Goal: Transaction & Acquisition: Purchase product/service

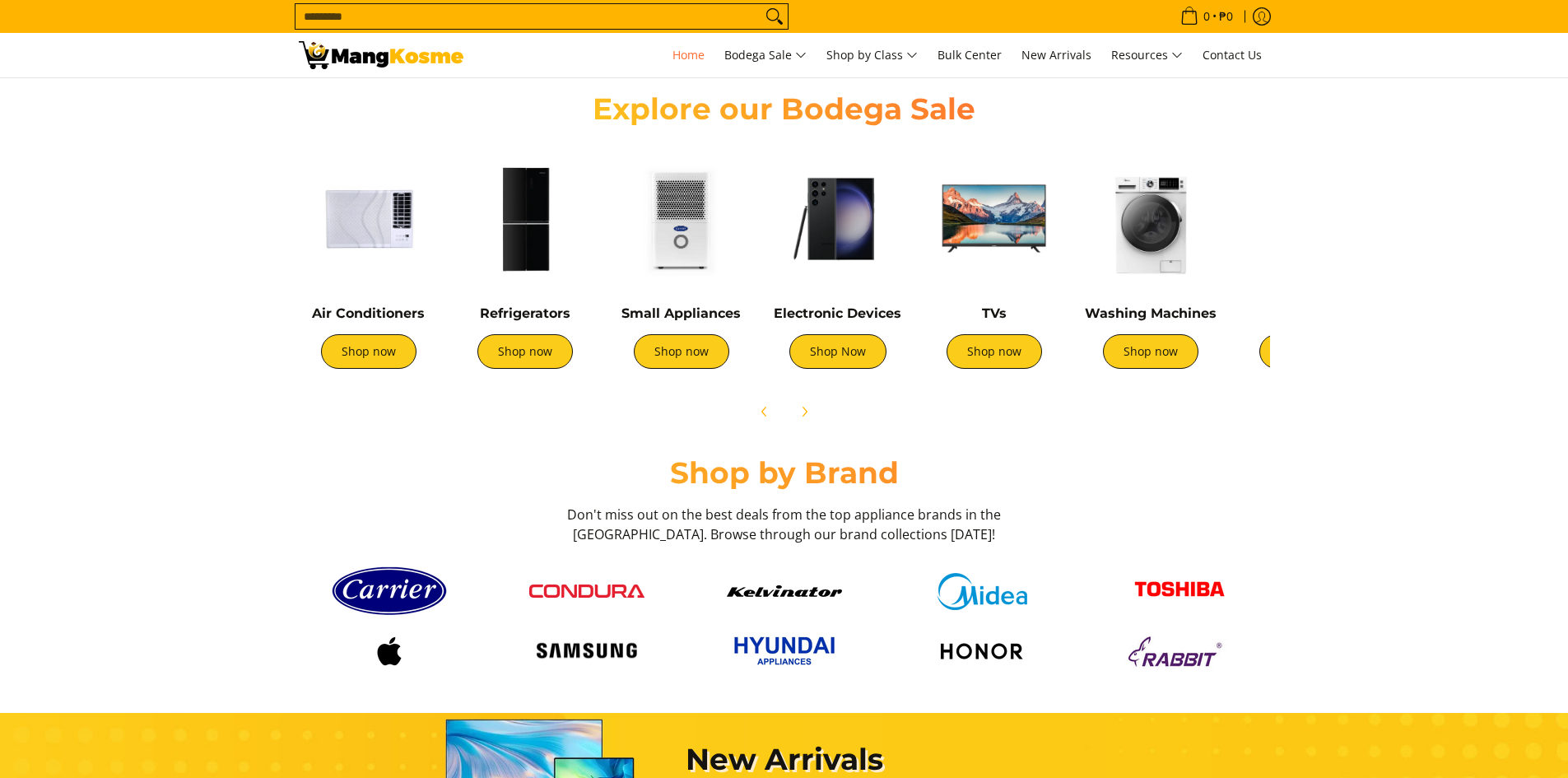
scroll to position [0, 655]
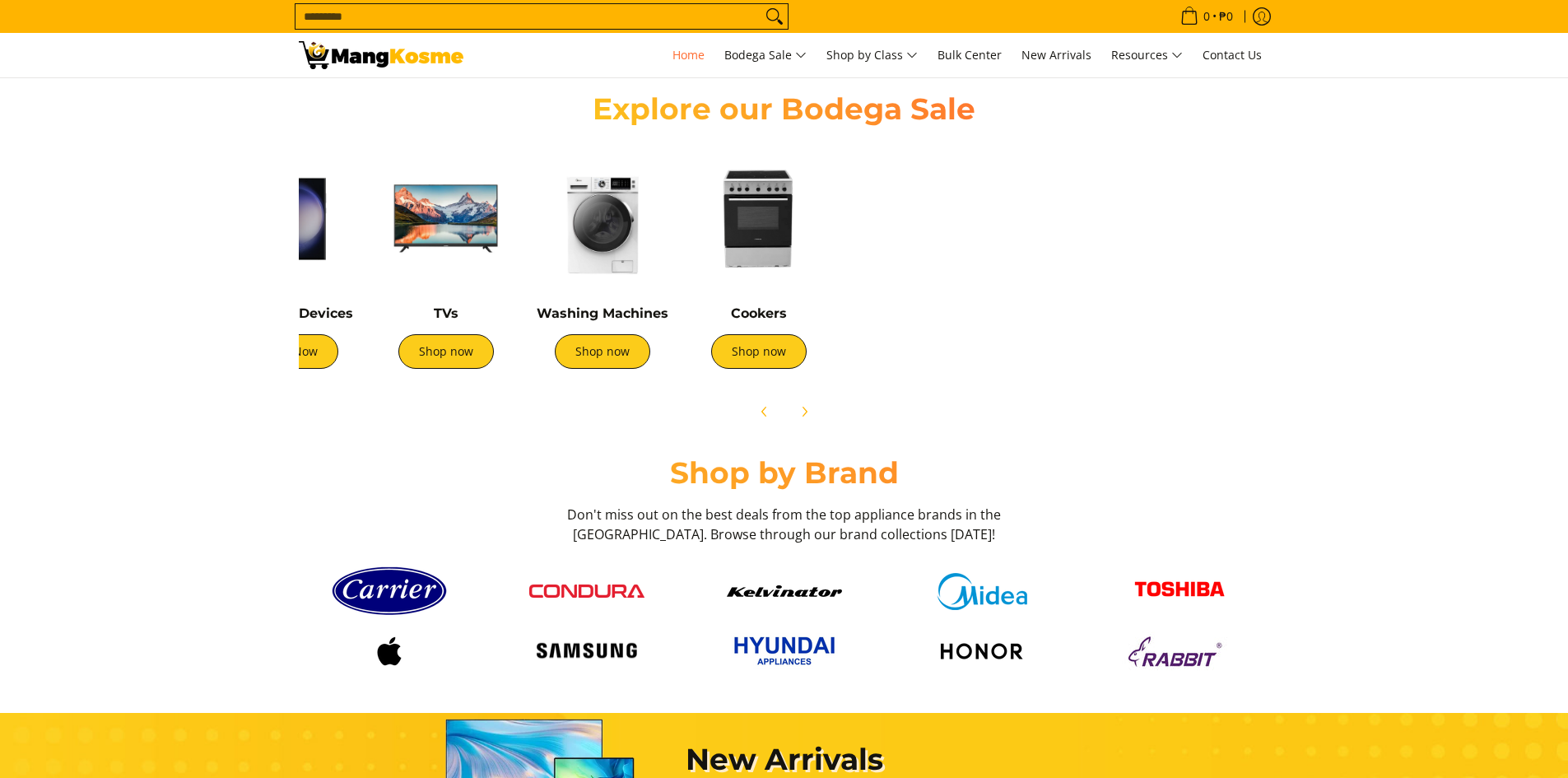
drag, startPoint x: 1162, startPoint y: 203, endPoint x: 624, endPoint y: 184, distance: 538.3
click at [624, 184] on img at bounding box center [602, 219] width 140 height 140
drag, startPoint x: 746, startPoint y: 212, endPoint x: 551, endPoint y: 210, distance: 195.0
click at [551, 210] on div "Air Conditioners Shop now Refrigerators Shop now Shop now" at bounding box center [509, 263] width 1537 height 245
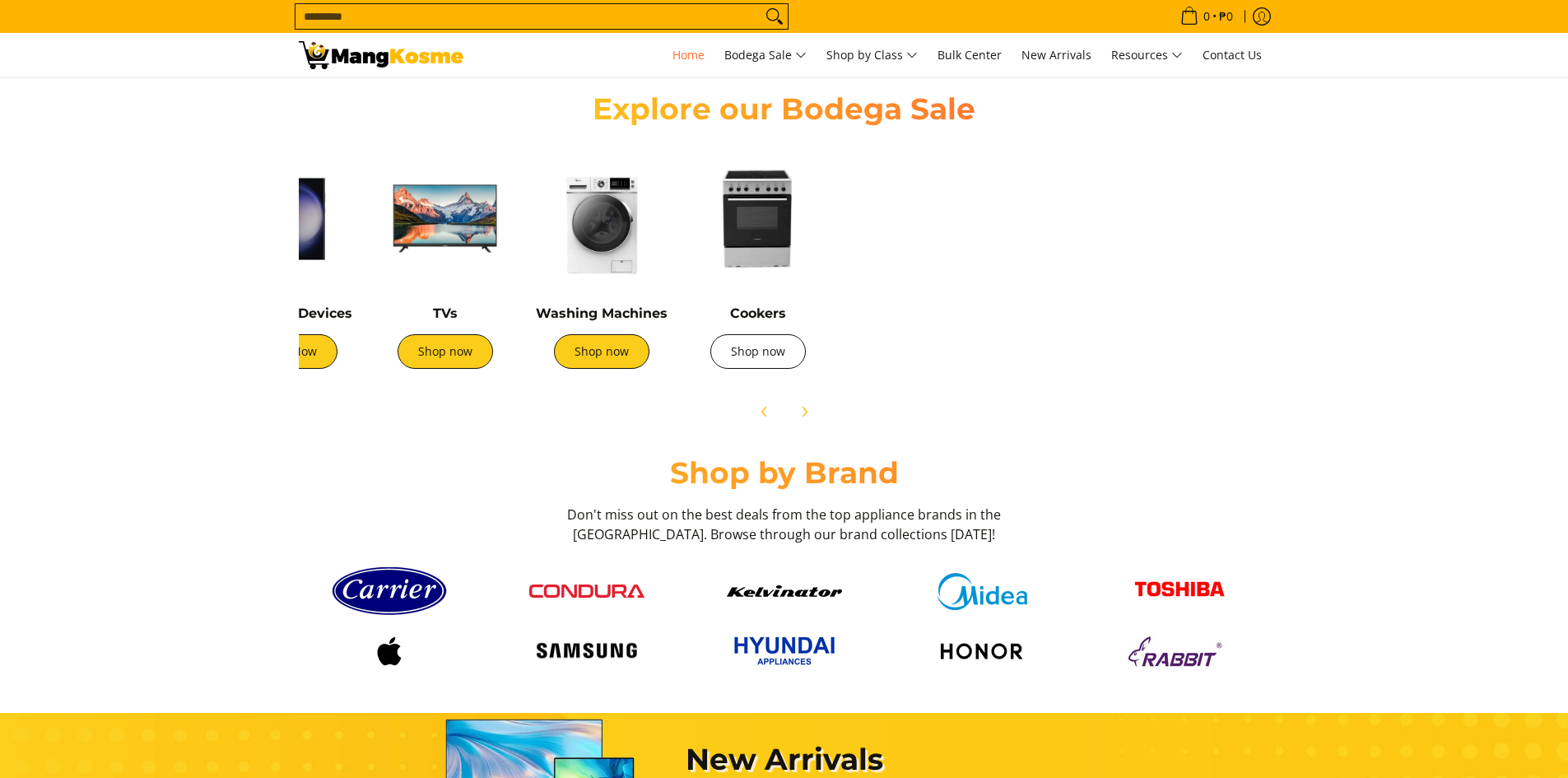
click at [795, 349] on link "Shop now" at bounding box center [758, 351] width 96 height 35
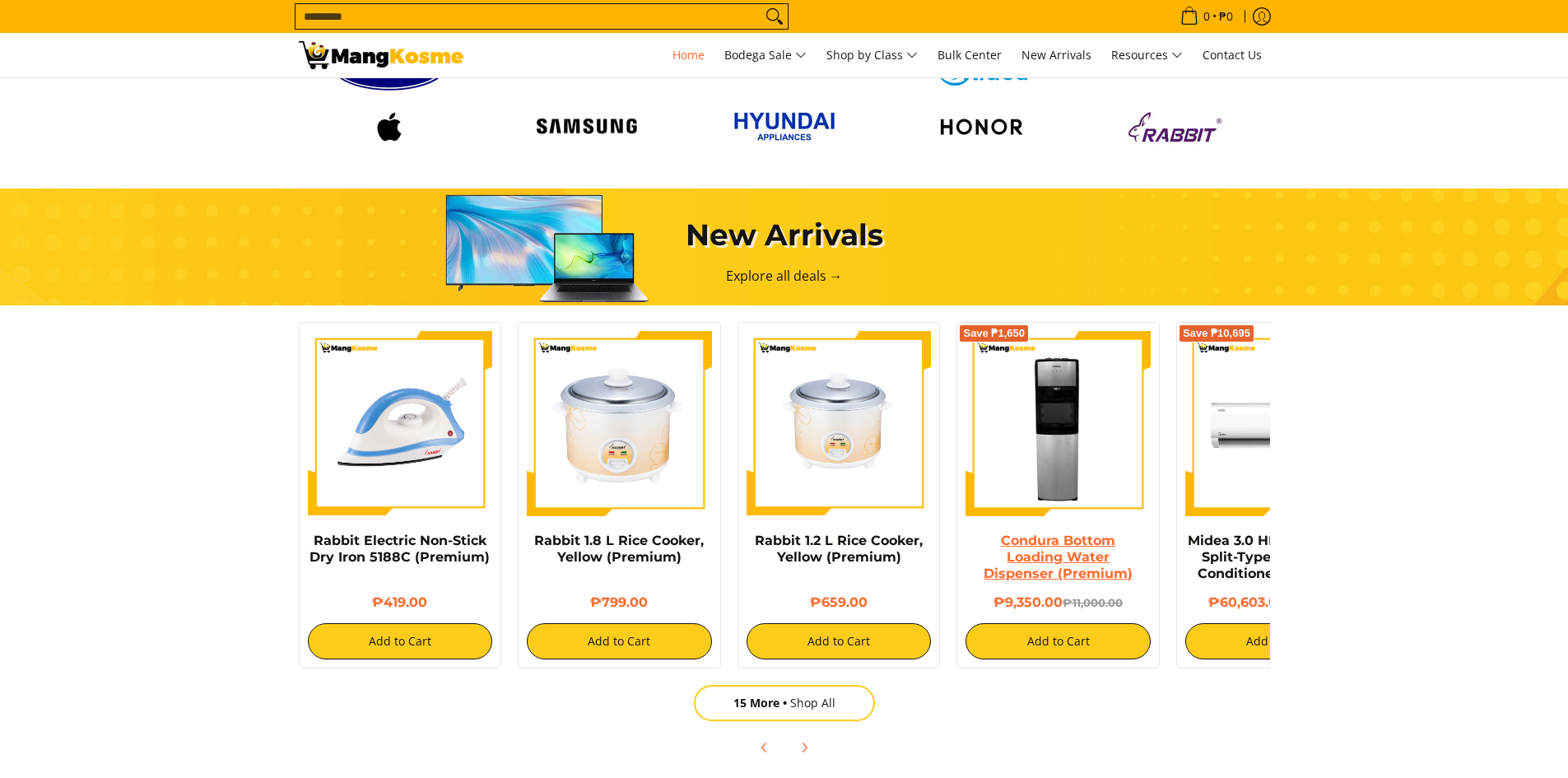
scroll to position [1235, 0]
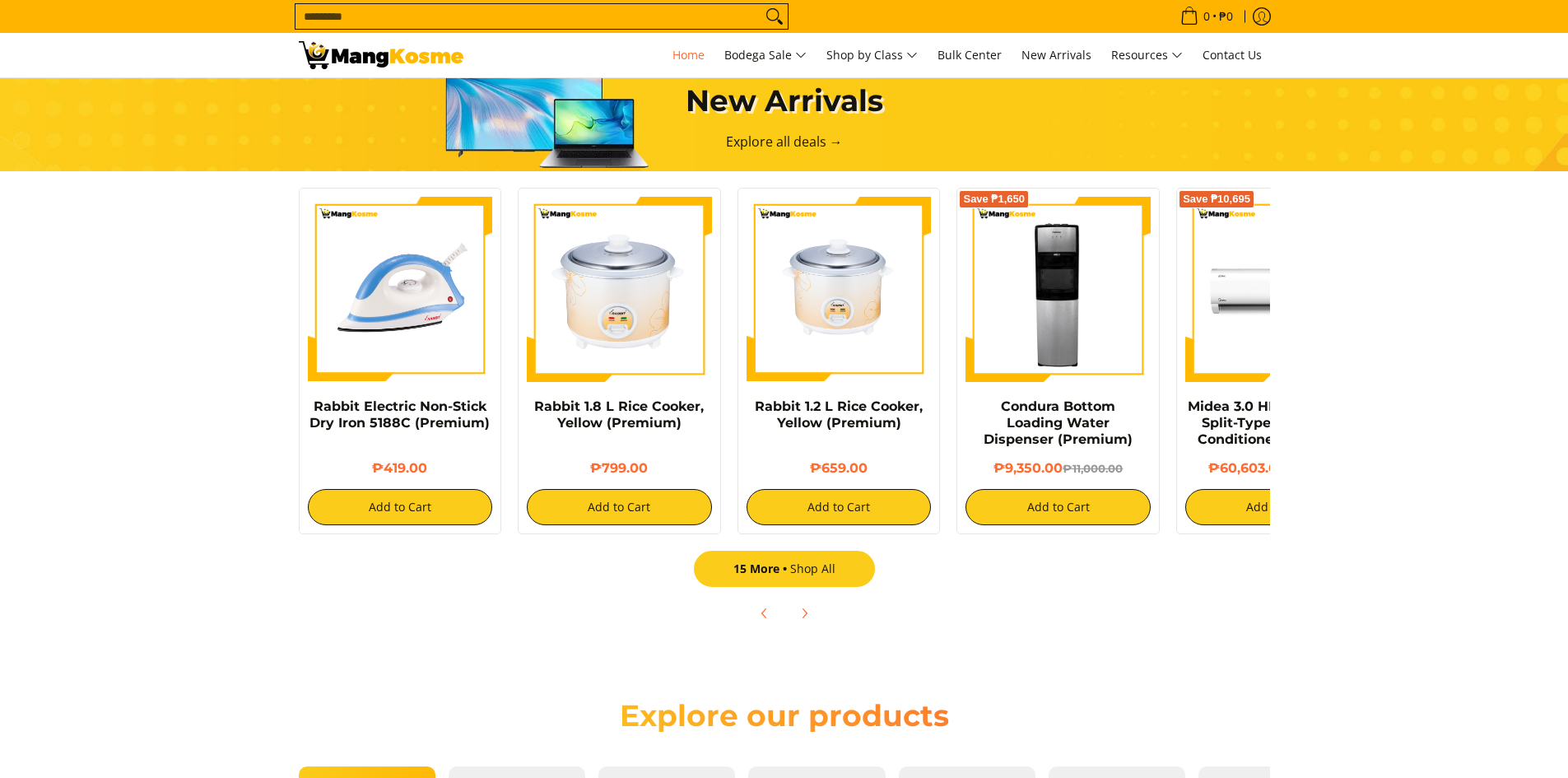
click at [806, 579] on link "15 More Shop All" at bounding box center [784, 568] width 181 height 36
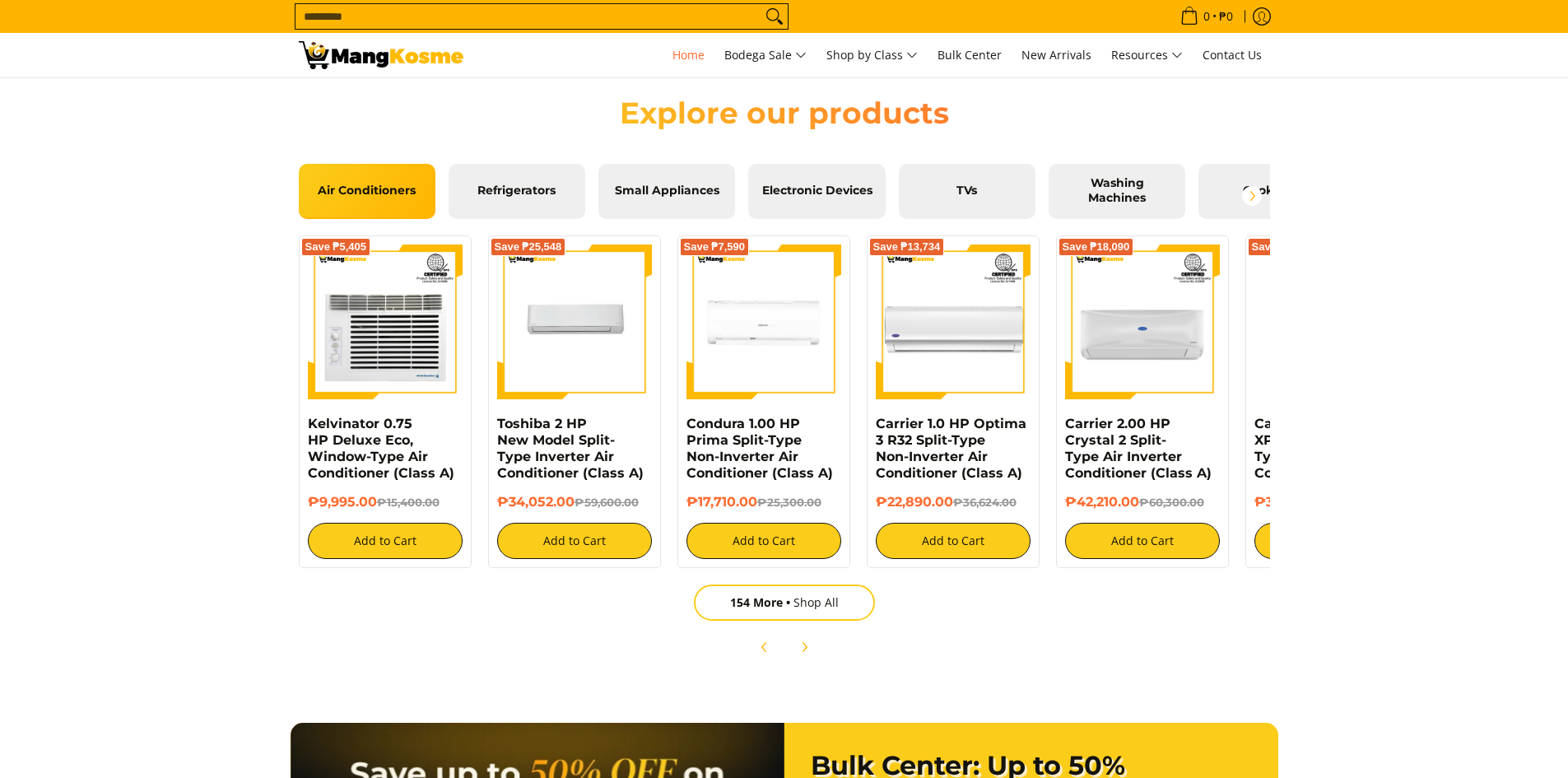
scroll to position [1975, 0]
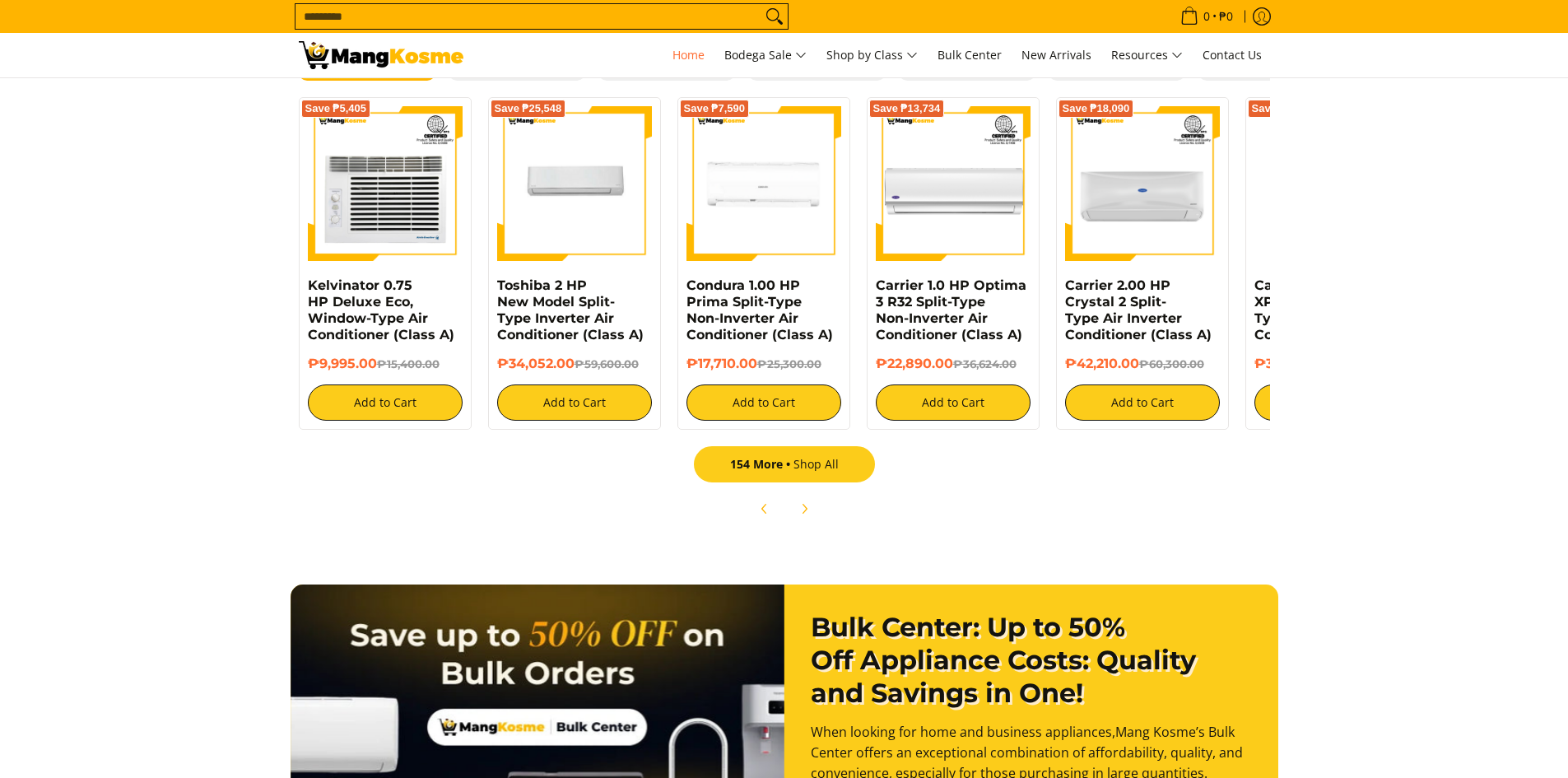
click at [794, 470] on span "154 More" at bounding box center [761, 463] width 63 height 16
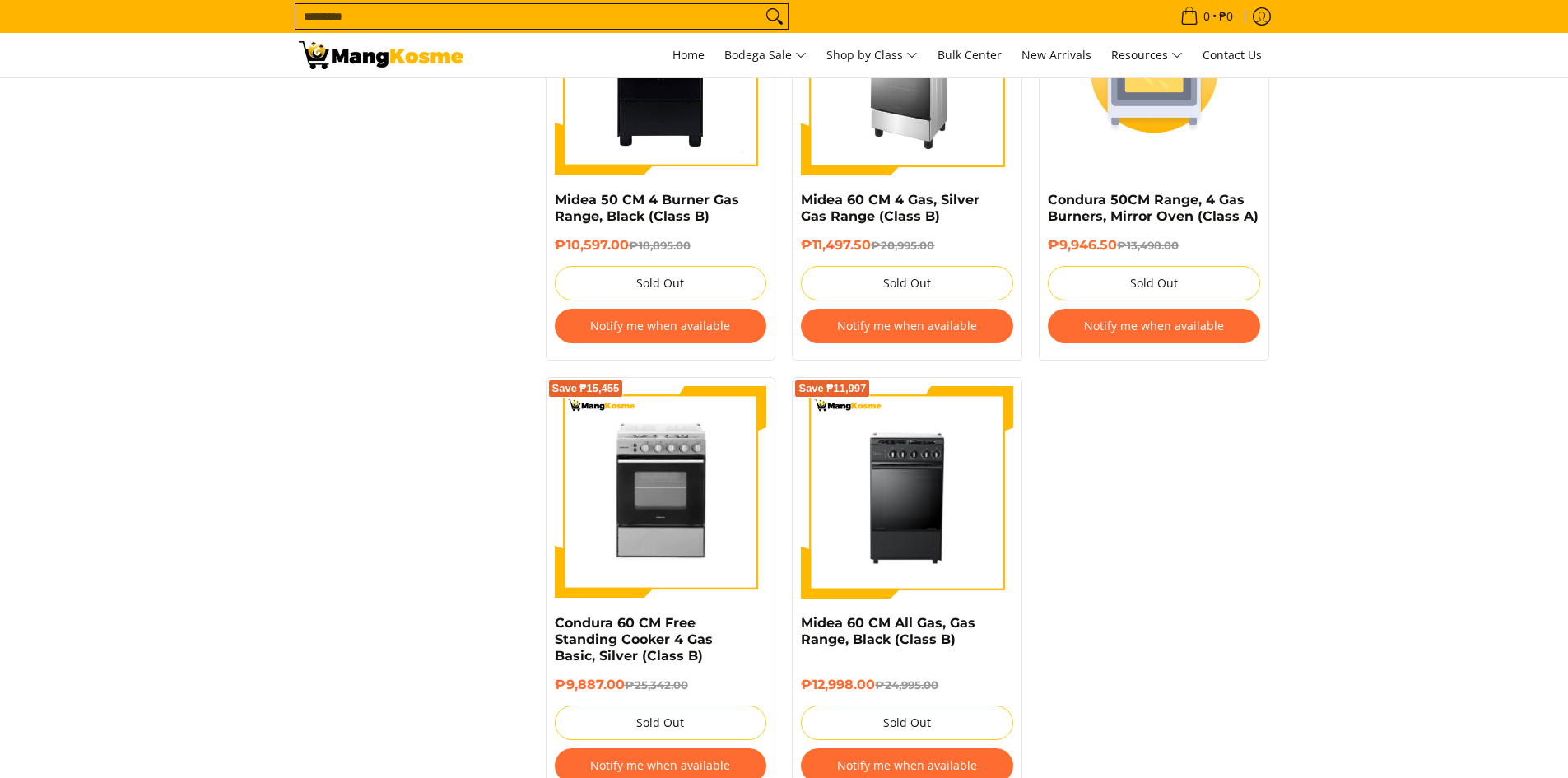
scroll to position [1454, 0]
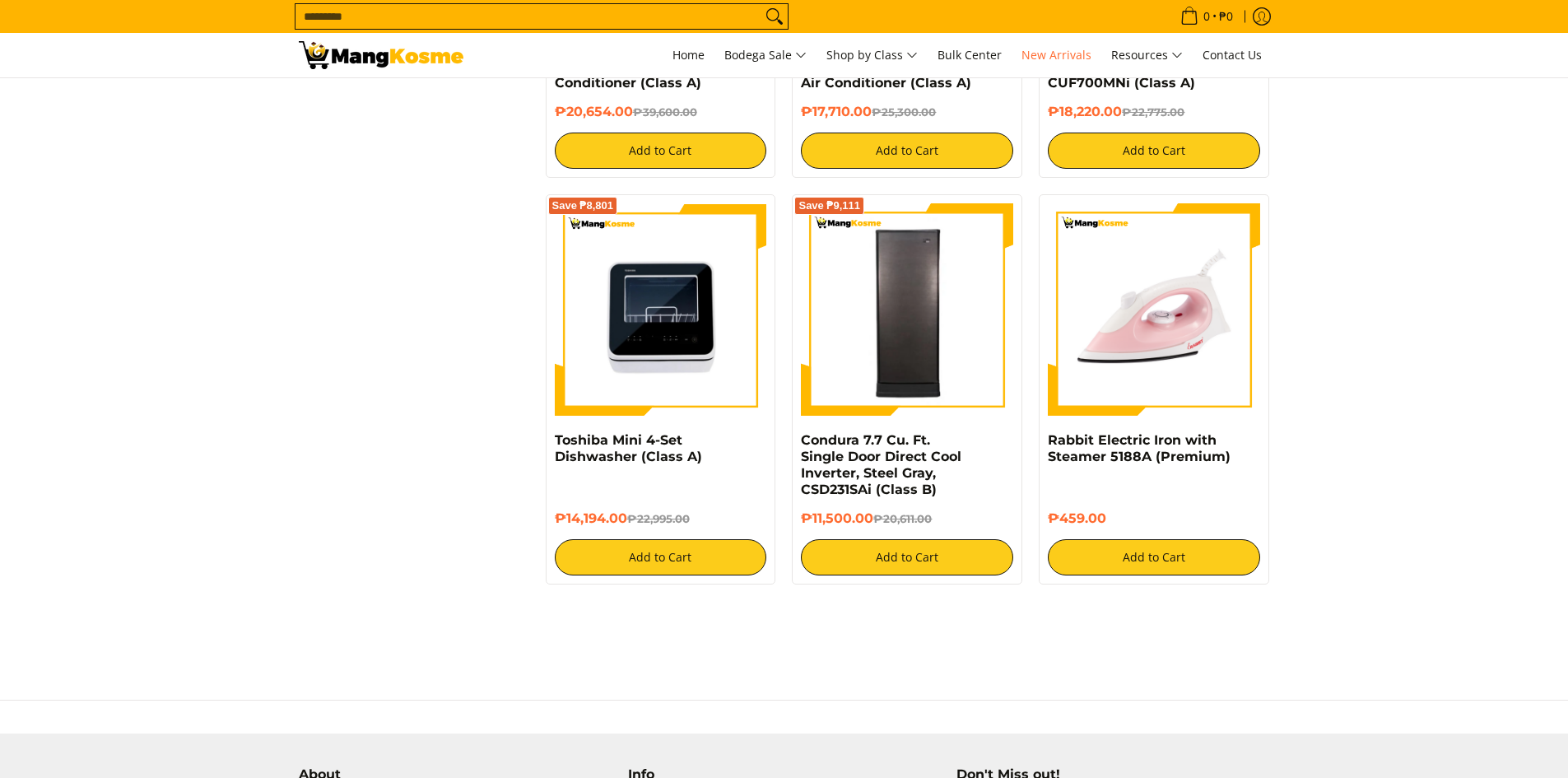
scroll to position [2717, 0]
